Goal: Task Accomplishment & Management: Use online tool/utility

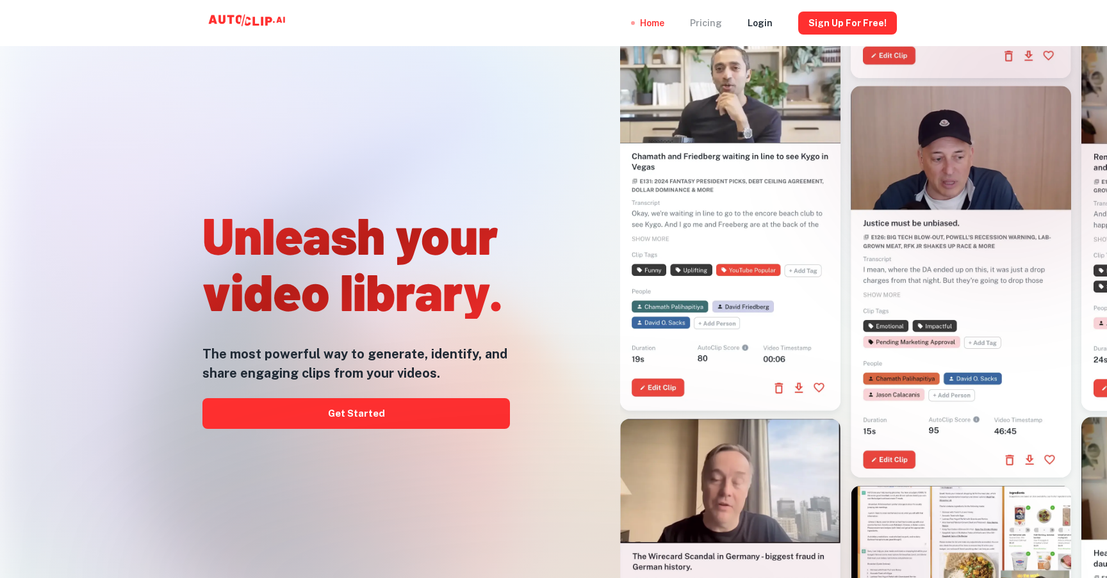
click at [717, 27] on div "Pricing" at bounding box center [706, 23] width 32 height 46
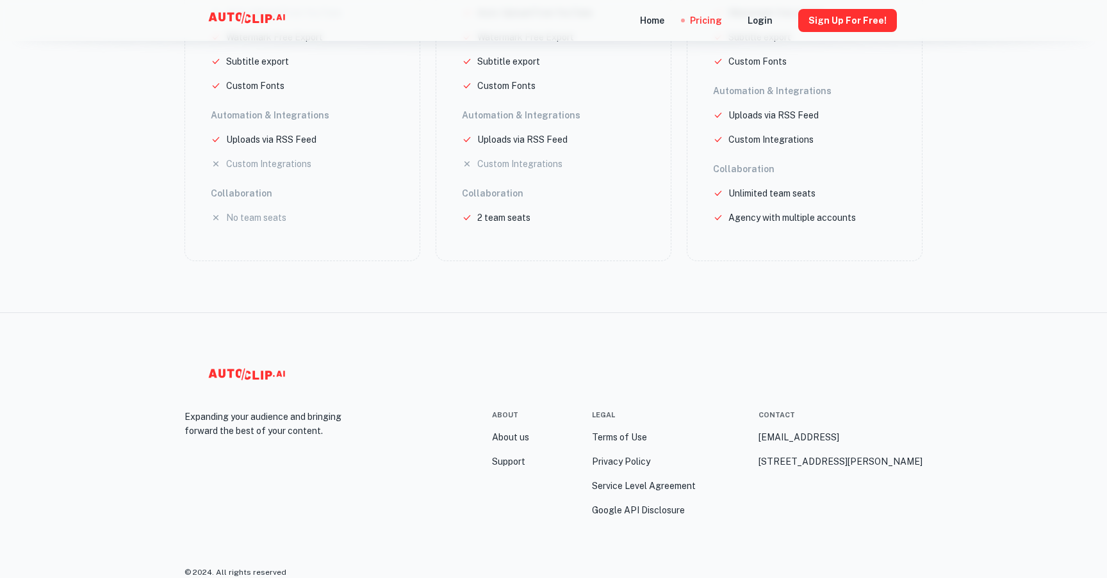
scroll to position [192, 0]
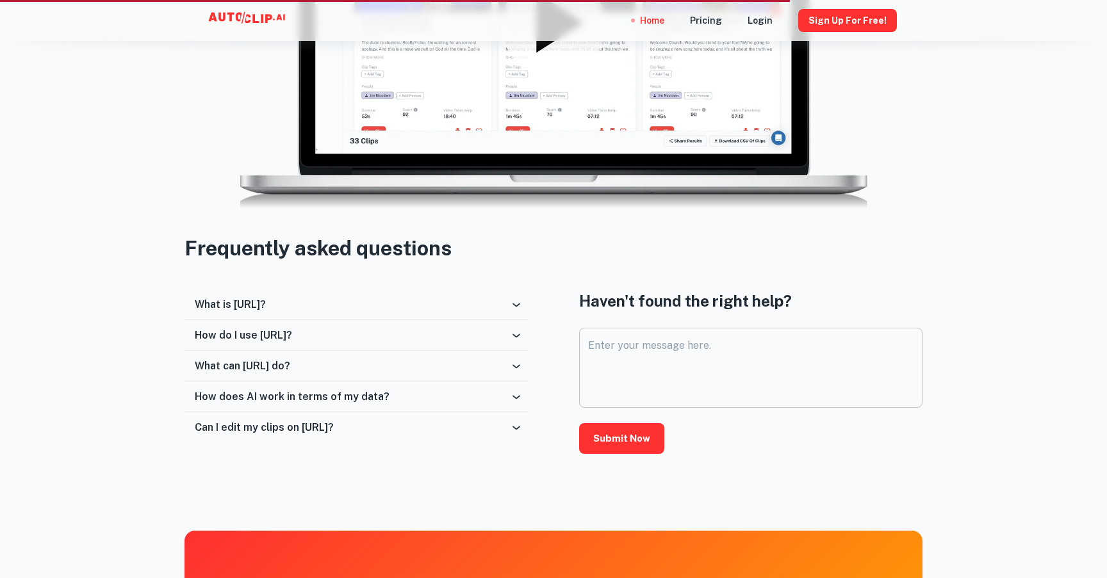
scroll to position [2050, 0]
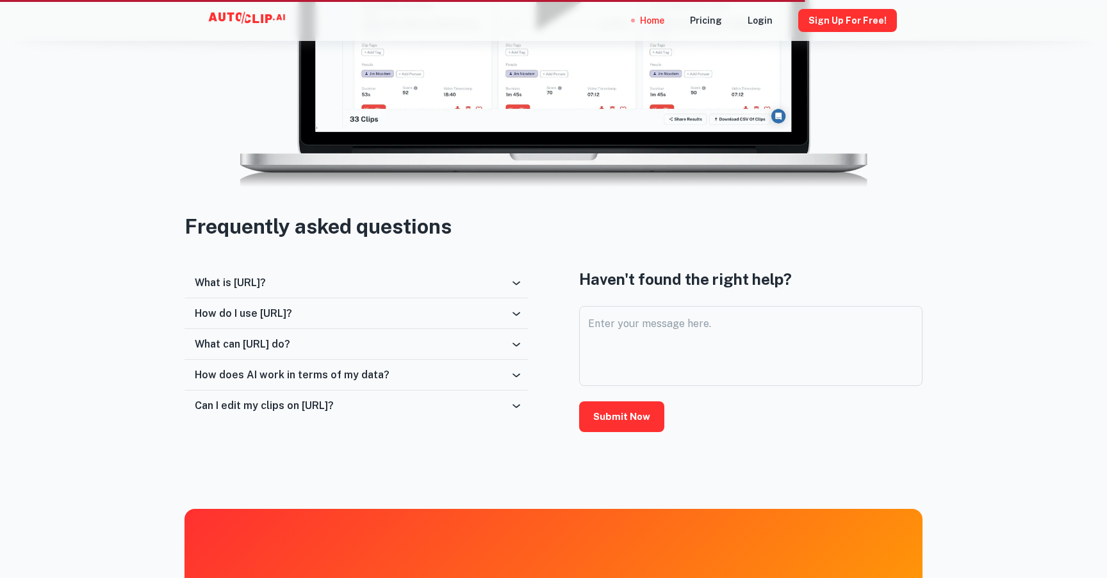
click at [220, 286] on h6 "What is [URL]?" at bounding box center [230, 283] width 71 height 12
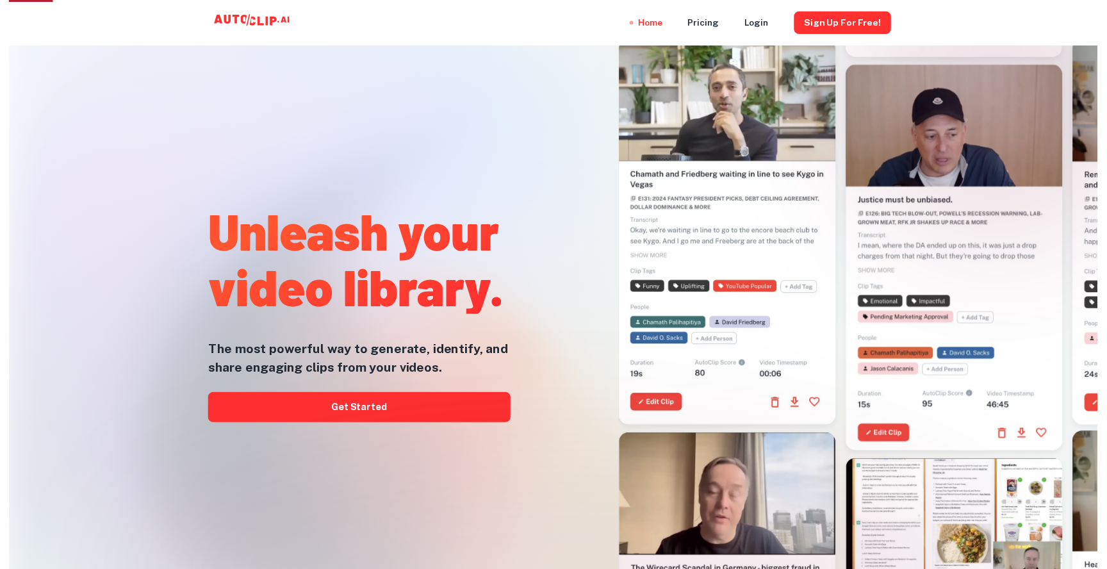
scroll to position [0, 0]
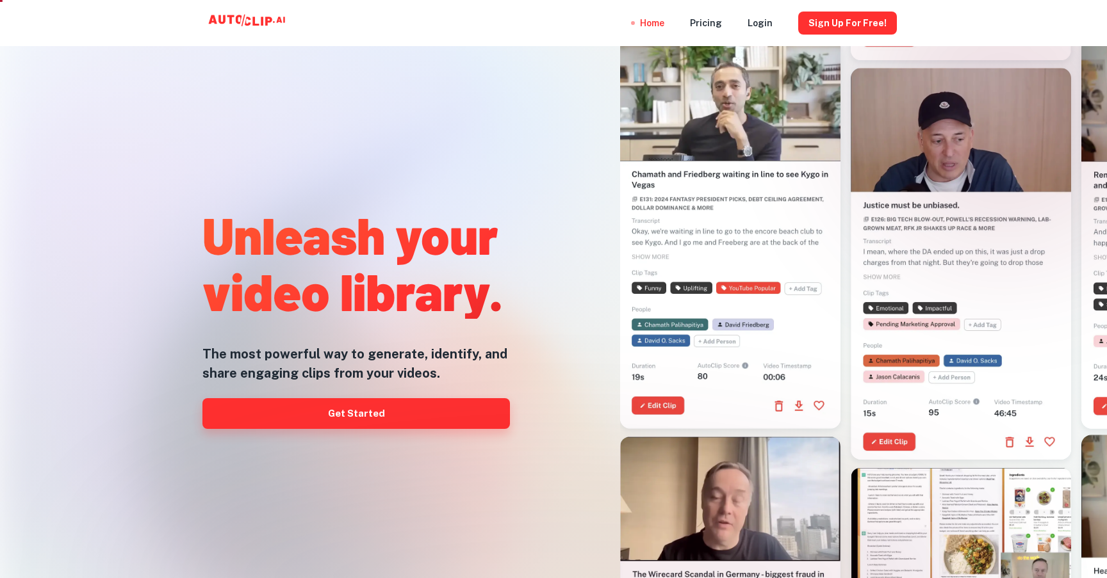
click at [327, 409] on link "Get Started" at bounding box center [355, 413] width 307 height 31
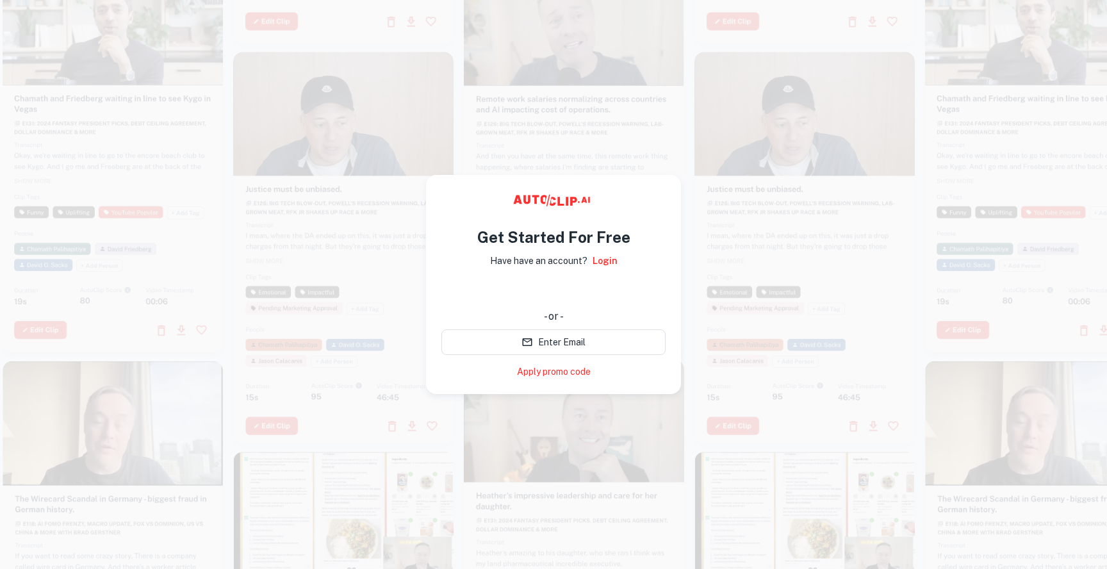
scroll to position [20, 0]
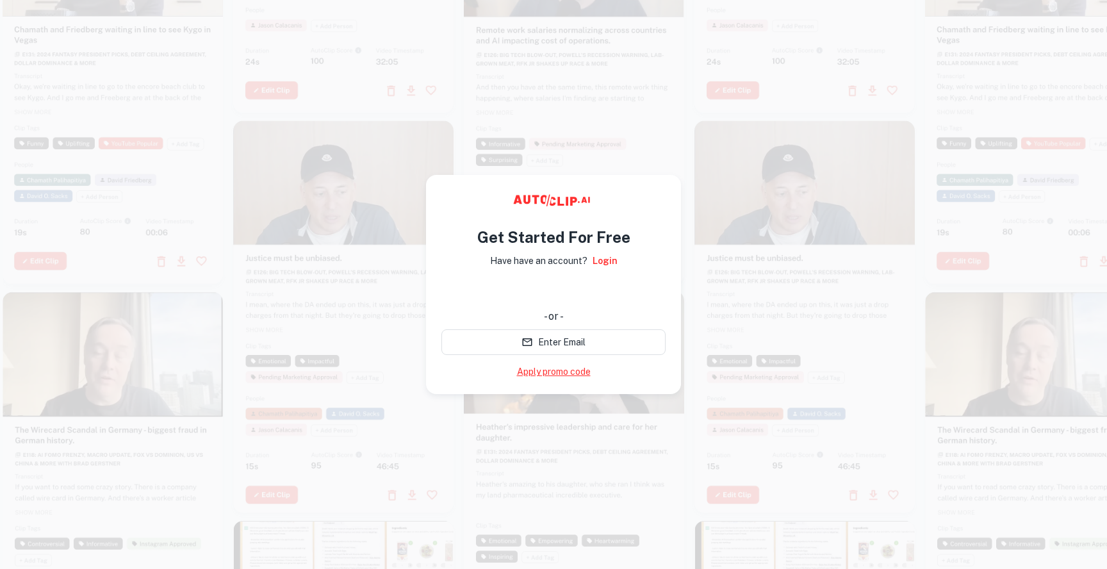
click at [568, 365] on link "Apply promo code" at bounding box center [554, 371] width 74 height 13
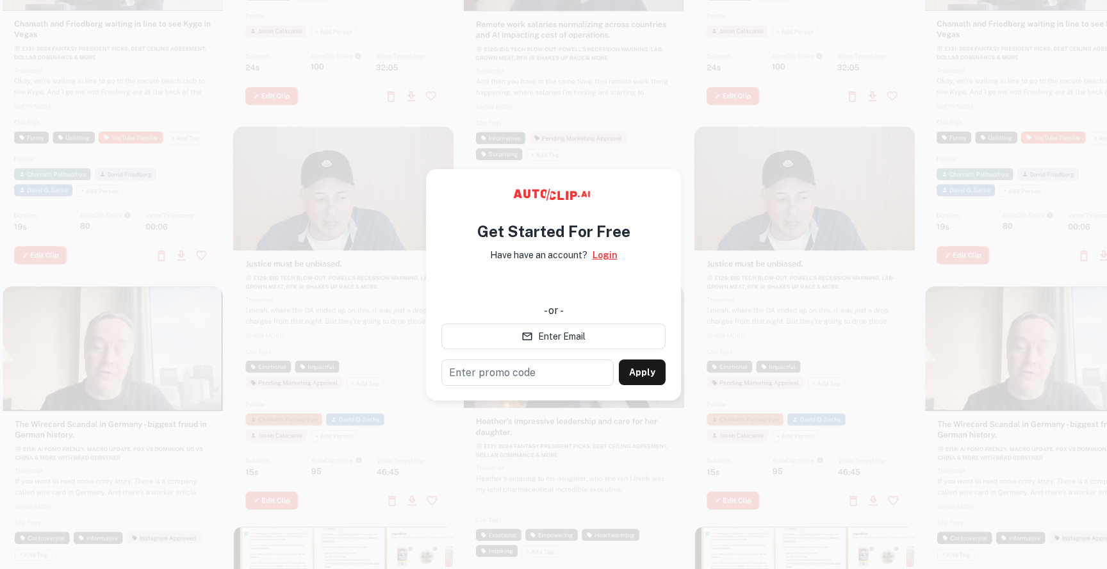
click at [605, 248] on link "Login" at bounding box center [605, 255] width 25 height 14
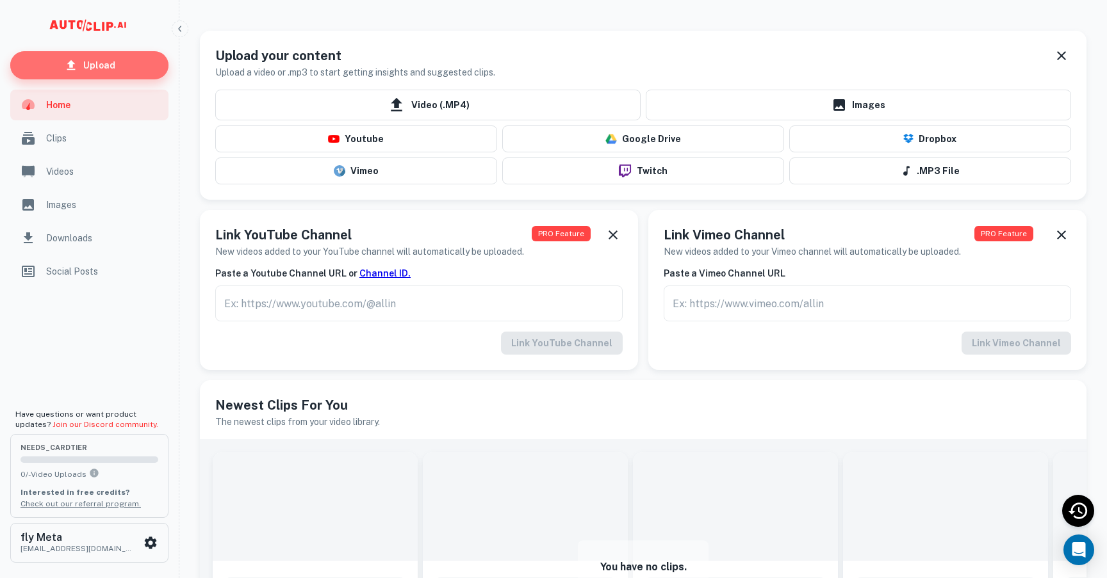
click at [110, 66] on p "Upload" at bounding box center [99, 65] width 32 height 14
